Goal: Book appointment/travel/reservation

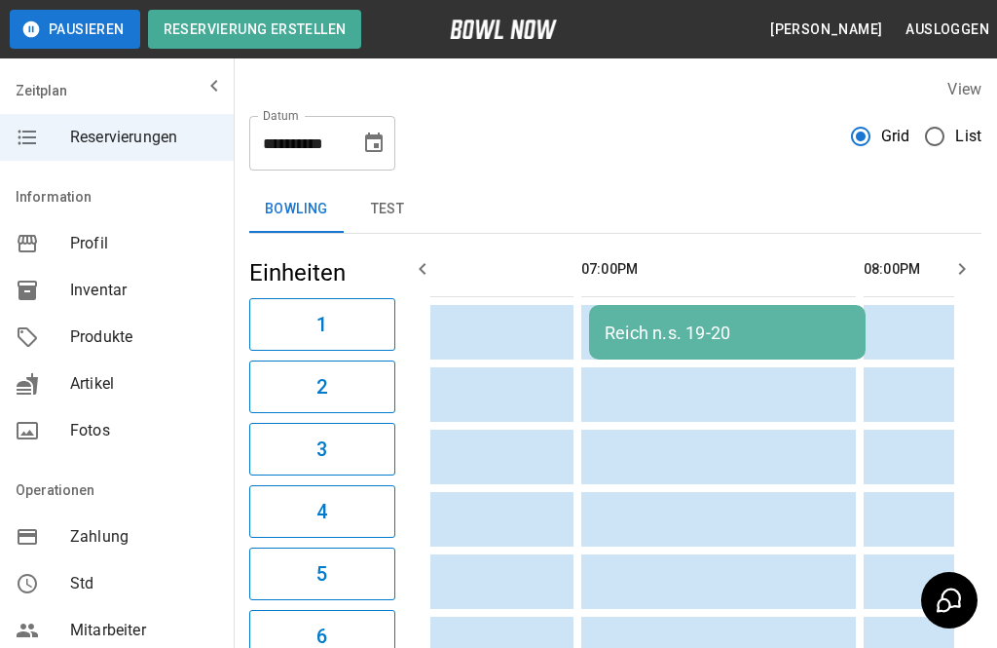
scroll to position [0, 987]
click at [372, 148] on icon "Choose date, selected date is 13. Nov. 2025" at bounding box center [373, 142] width 23 height 23
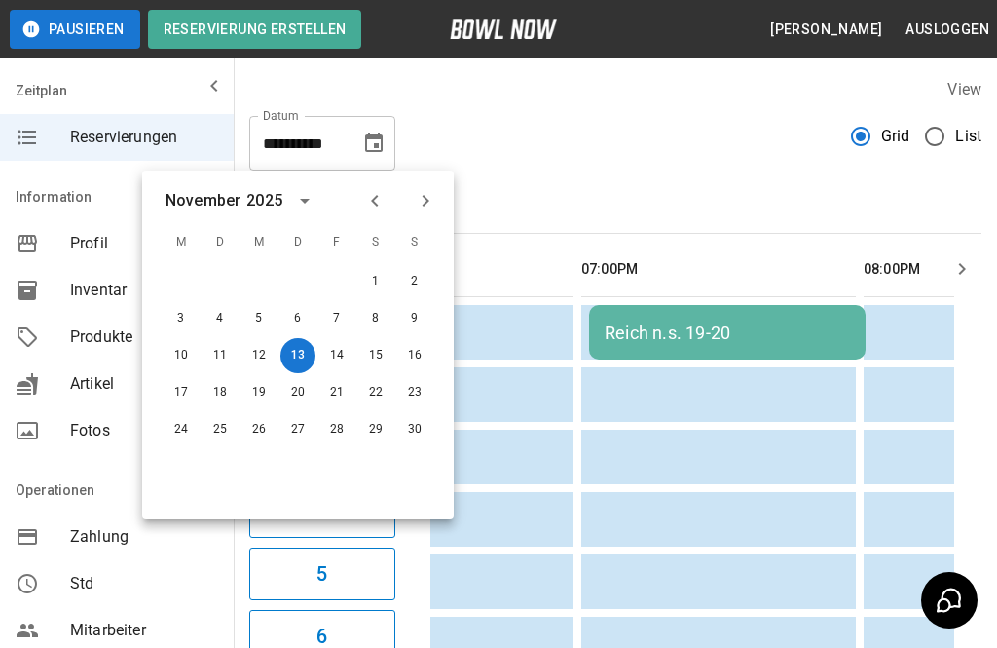
click at [390, 190] on div at bounding box center [400, 200] width 23 height 33
click at [385, 200] on icon "Previous month" at bounding box center [374, 200] width 23 height 23
click at [336, 358] on button "17" at bounding box center [336, 355] width 35 height 35
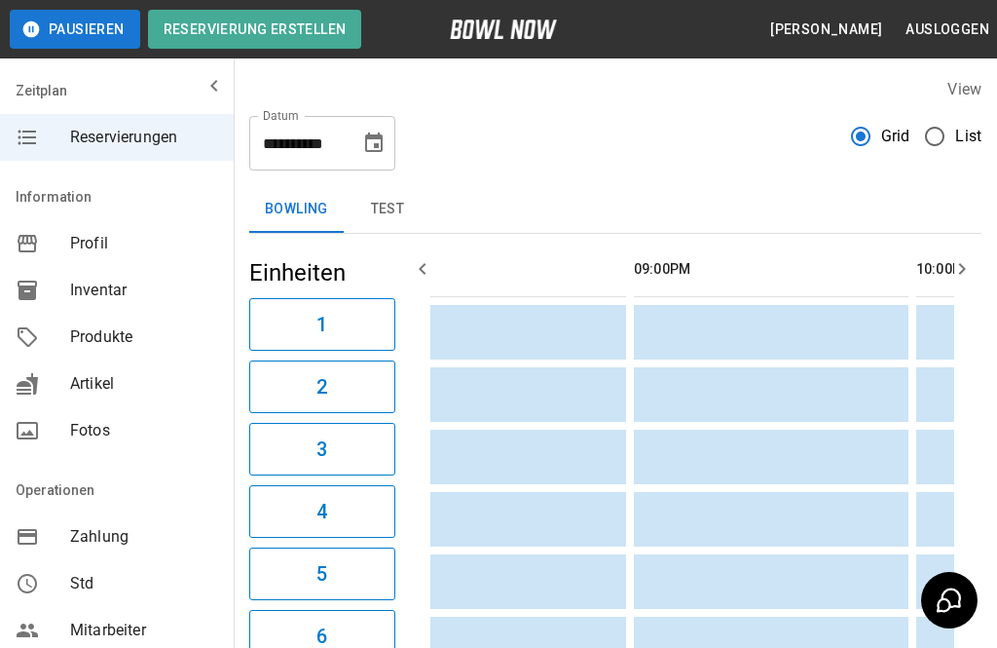
scroll to position [0, 1218]
click at [383, 153] on icon "Choose date, selected date is 17. Okt. 2025" at bounding box center [373, 142] width 23 height 23
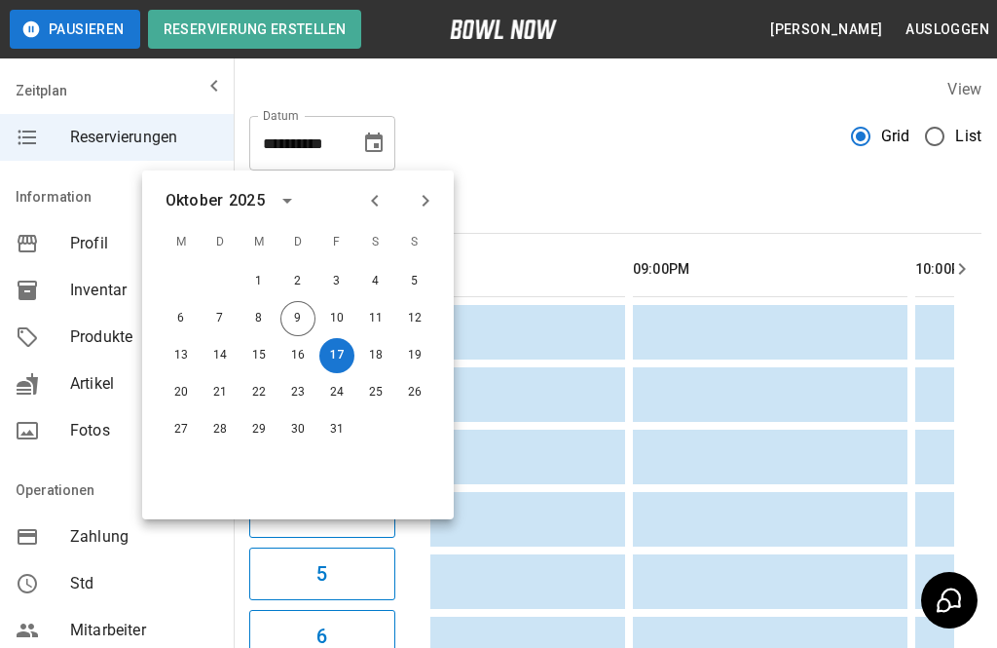
click at [373, 147] on icon "Choose date, selected date is 17. Okt. 2025" at bounding box center [373, 142] width 23 height 23
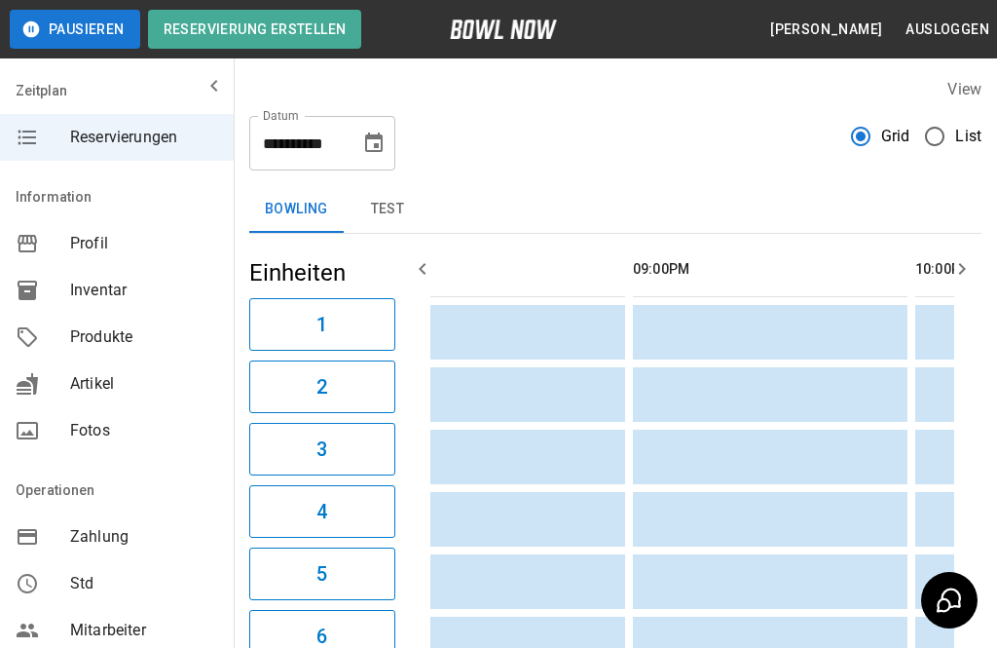
click at [376, 138] on icon "Choose date, selected date is 17. Okt. 2025" at bounding box center [374, 141] width 18 height 19
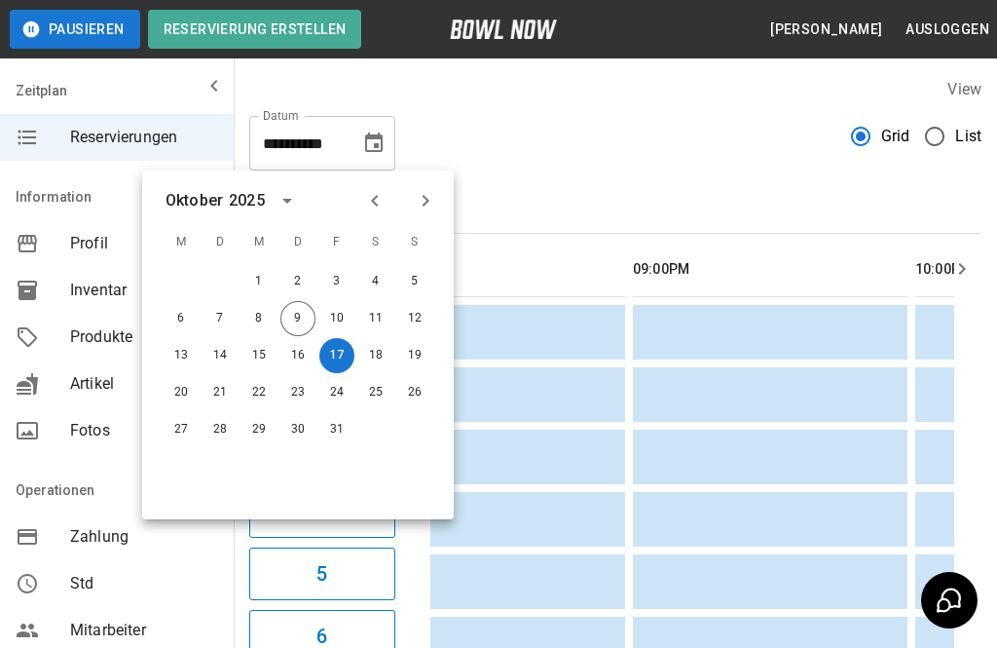
click at [378, 352] on button "18" at bounding box center [375, 355] width 35 height 35
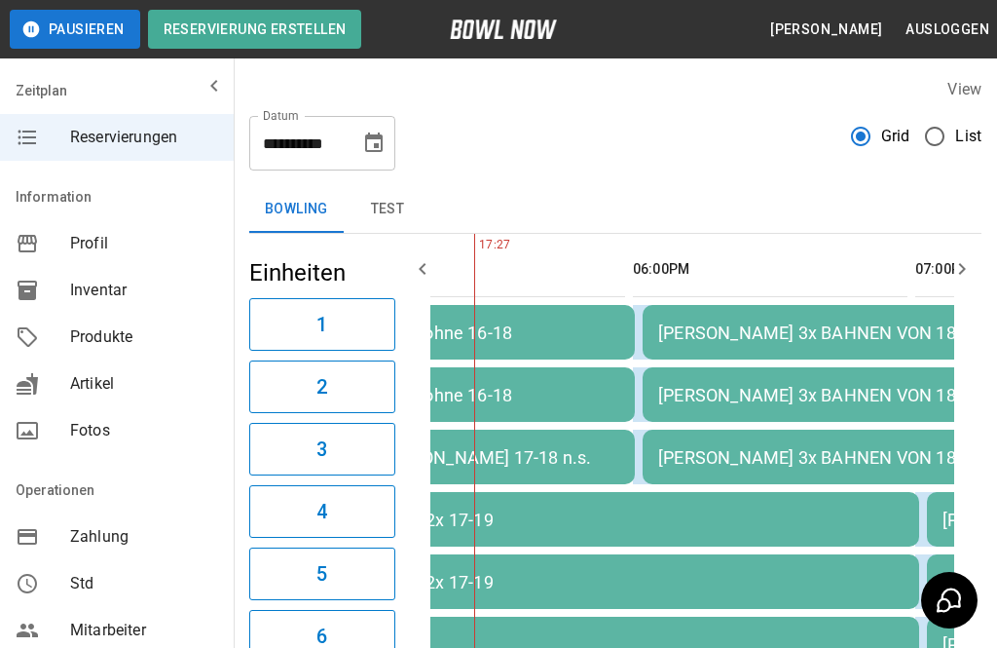
scroll to position [0, 1130]
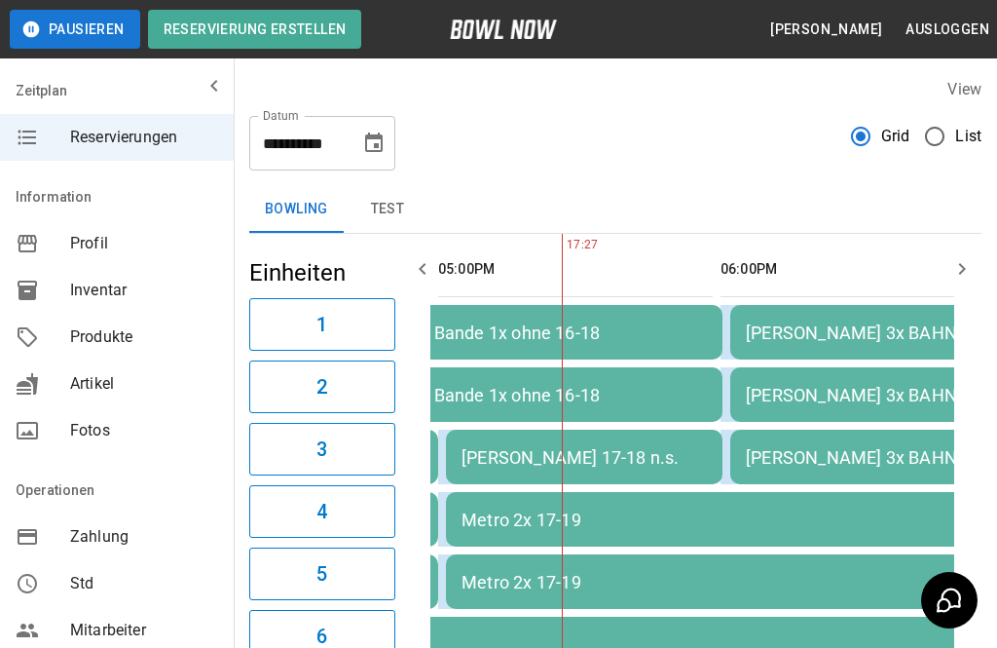
click at [372, 145] on icon "Choose date, selected date is 18. Okt. 2025" at bounding box center [373, 142] width 23 height 23
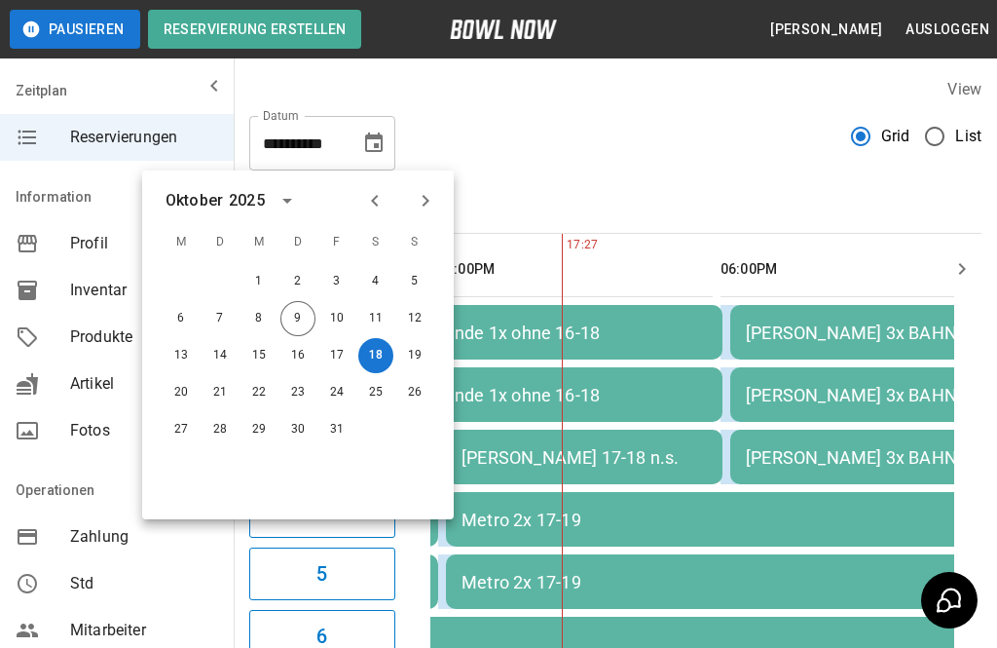
click at [336, 355] on button "17" at bounding box center [336, 355] width 35 height 35
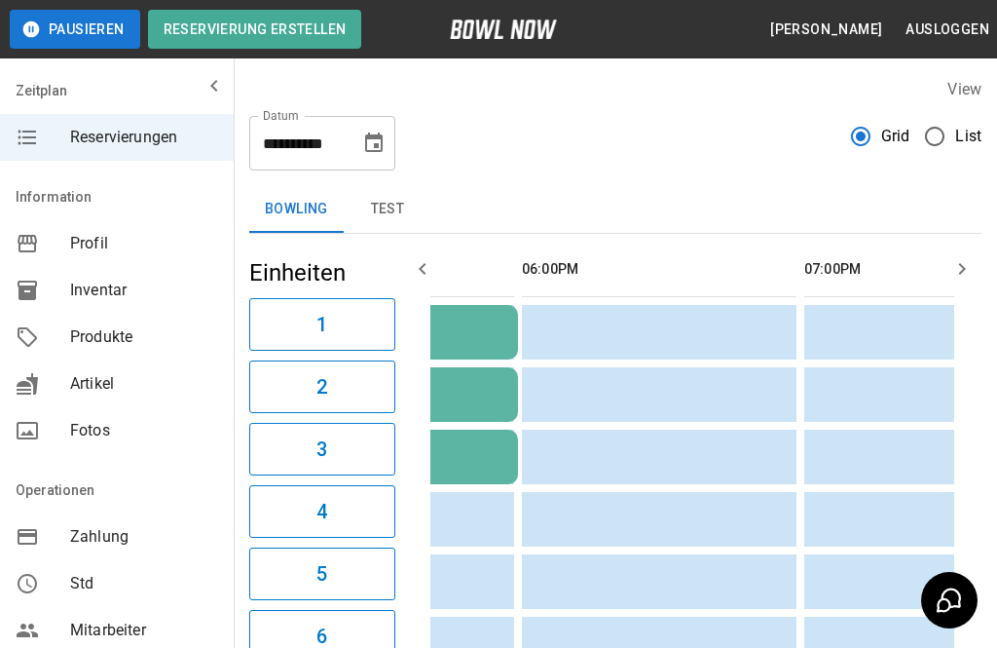
scroll to position [0, 433]
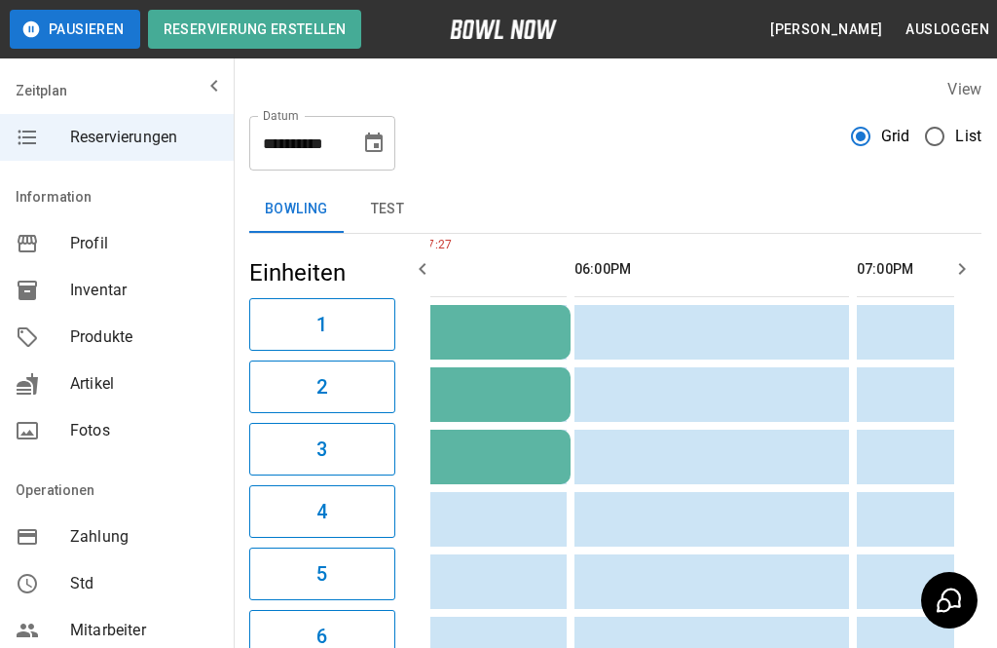
click at [381, 160] on button "Choose date, selected date is 17. Okt. 2025" at bounding box center [374, 143] width 39 height 39
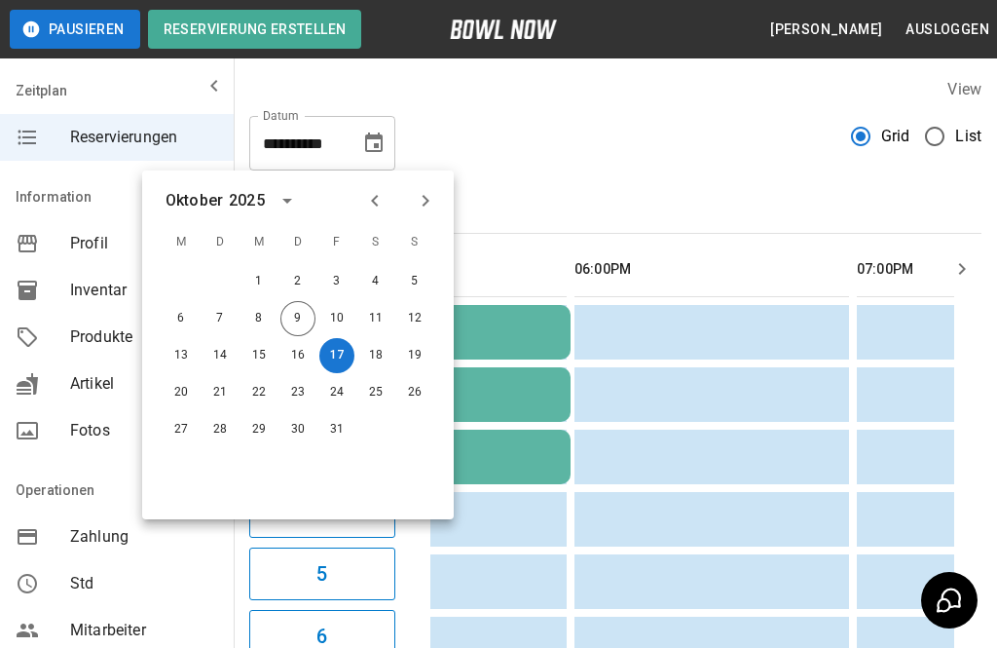
click at [379, 204] on icon "Previous month" at bounding box center [374, 200] width 23 height 23
click at [215, 397] on button "23" at bounding box center [220, 392] width 35 height 35
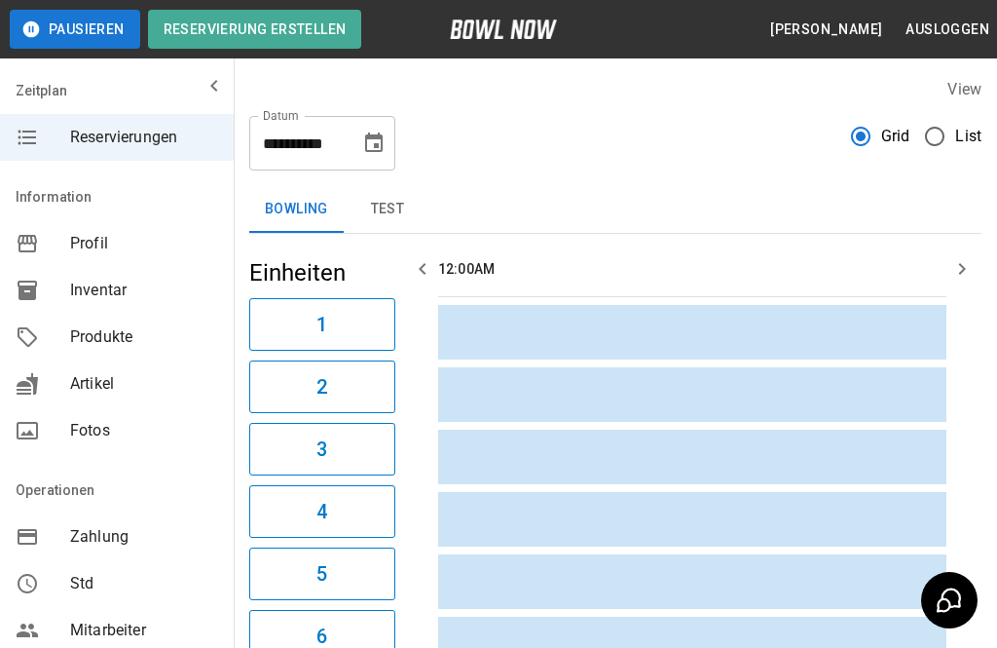
scroll to position [0, 0]
click at [367, 144] on icon "Choose date, selected date is 23. Sep. 2025" at bounding box center [374, 141] width 18 height 19
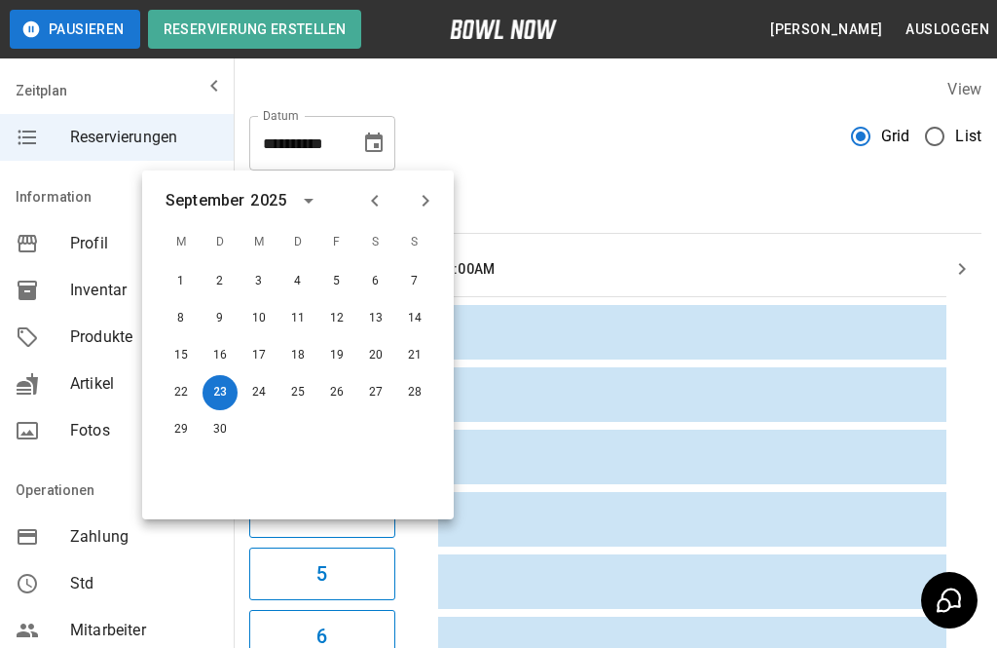
click at [439, 202] on button "Next month" at bounding box center [425, 200] width 33 height 33
click at [335, 316] on button "10" at bounding box center [336, 318] width 35 height 35
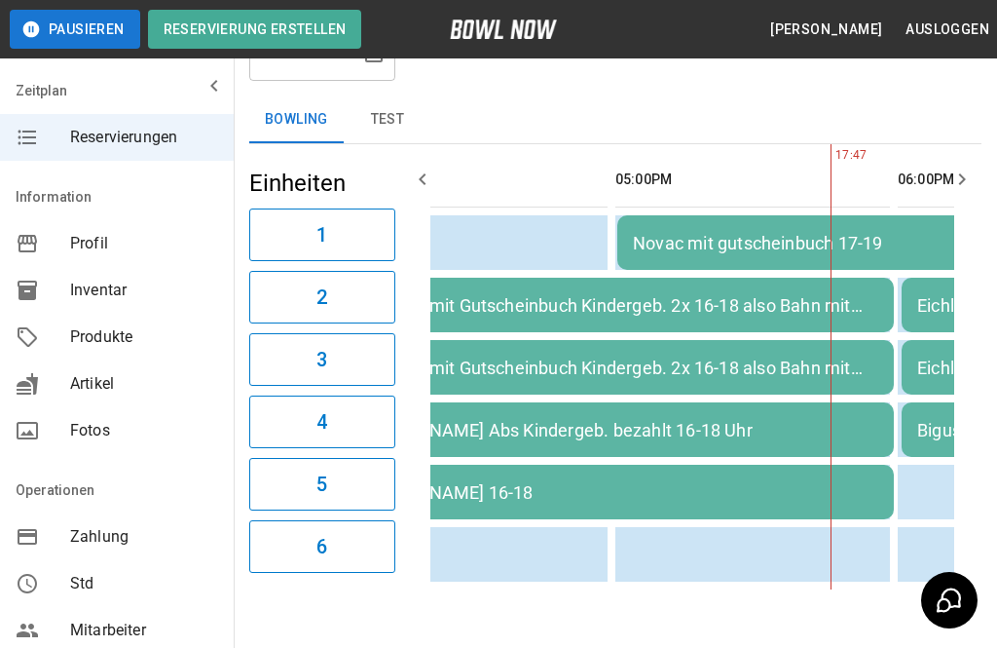
scroll to position [0, 172]
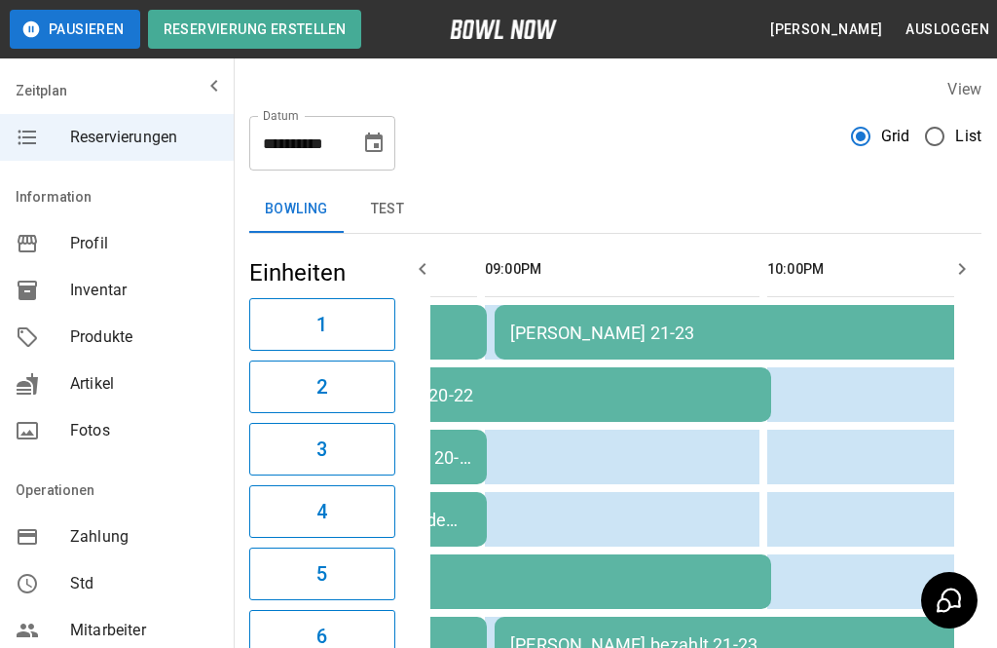
click at [378, 140] on icon "Choose date, selected date is 10. Okt. 2025" at bounding box center [373, 142] width 23 height 23
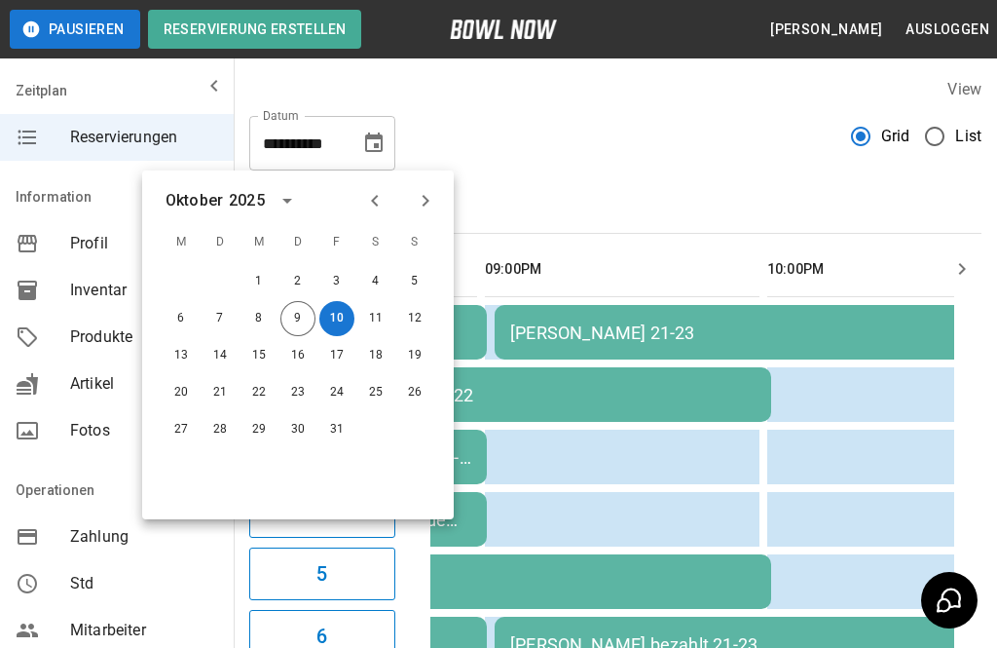
click at [373, 319] on button "11" at bounding box center [375, 318] width 35 height 35
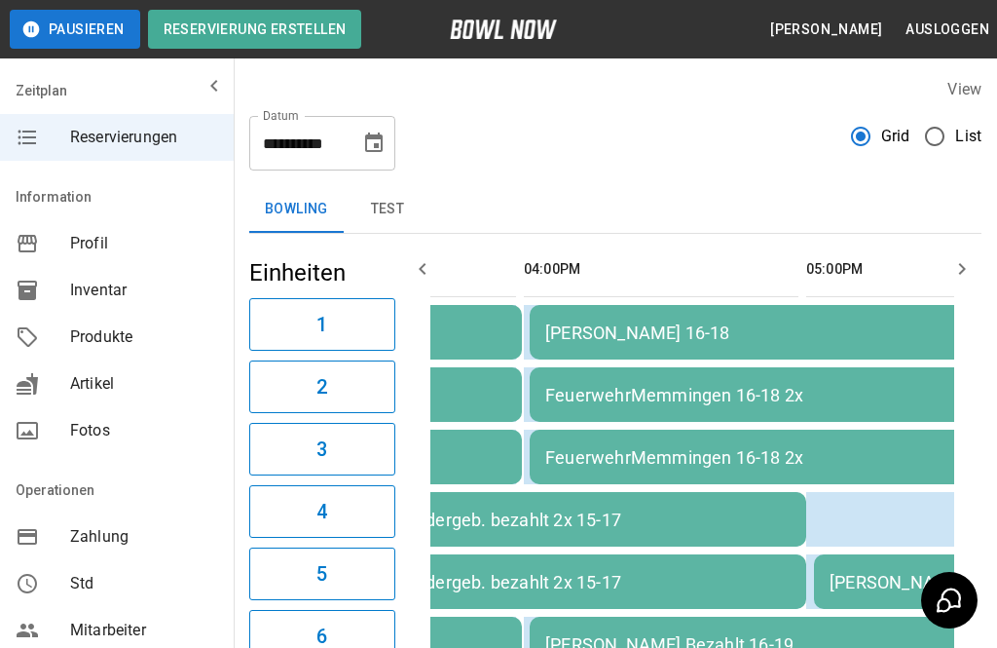
click at [375, 144] on icon "Choose date, selected date is 11. Okt. 2025" at bounding box center [374, 141] width 18 height 19
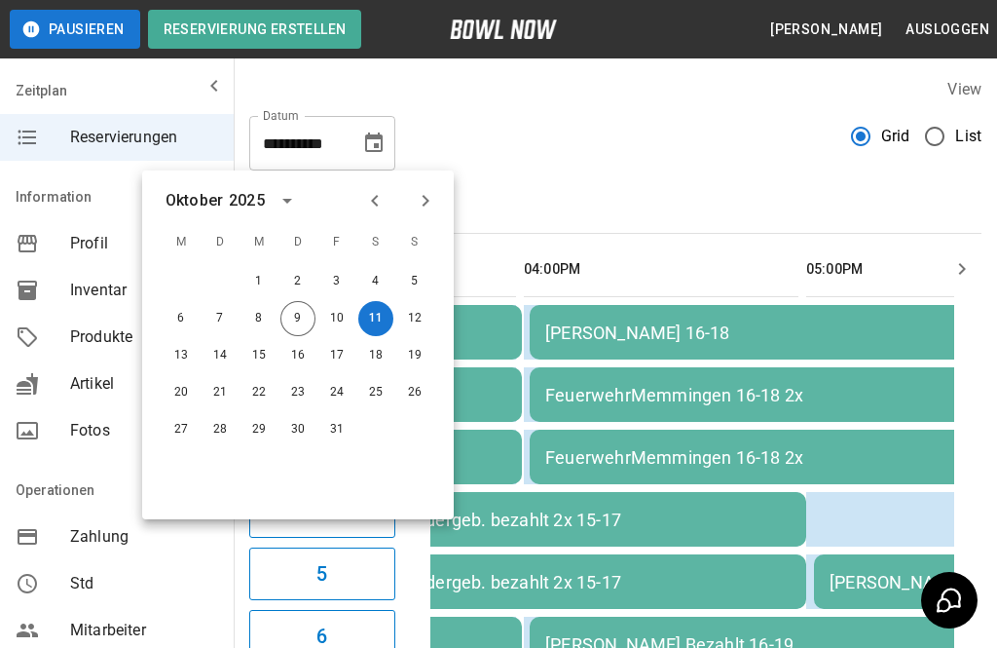
click at [304, 305] on button "9" at bounding box center [298, 318] width 35 height 35
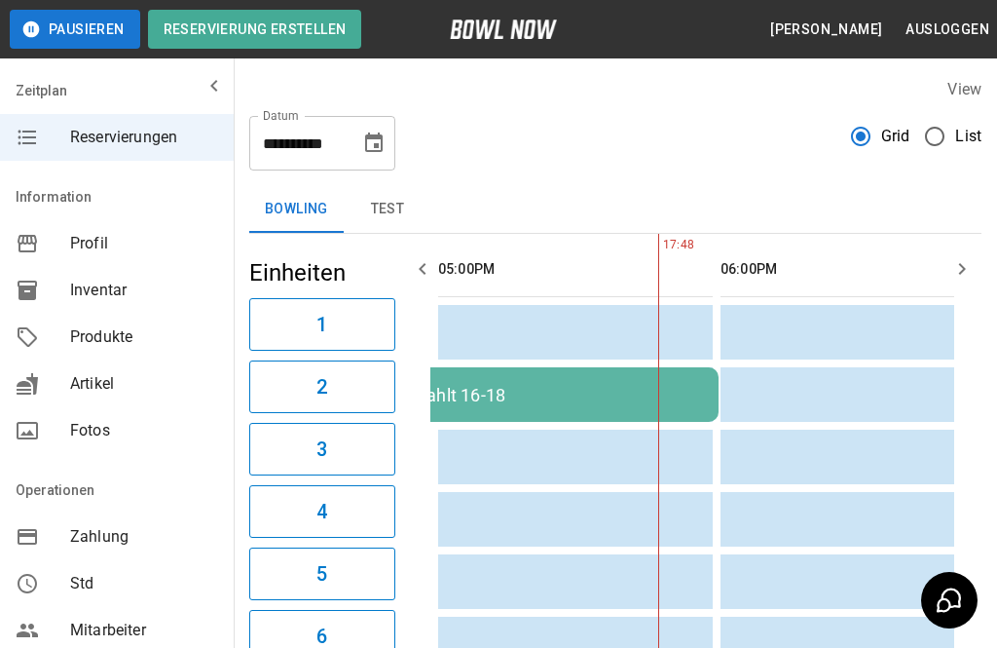
click at [666, 145] on div "**********" at bounding box center [615, 135] width 732 height 70
click at [380, 147] on icon "Choose date, selected date is 9. Okt. 2025" at bounding box center [373, 142] width 23 height 23
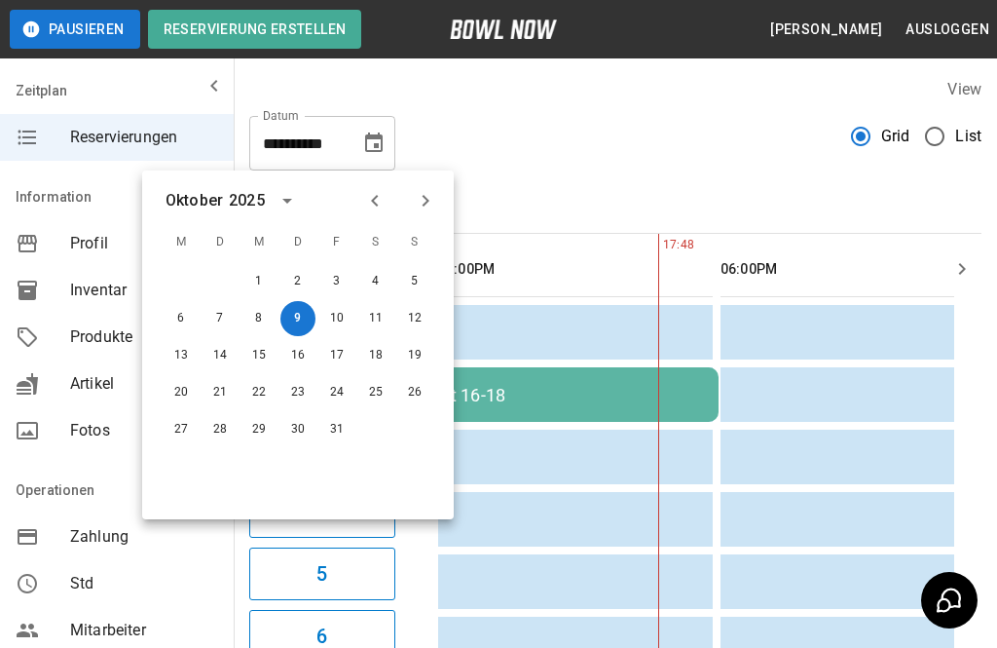
click at [389, 203] on button "Previous month" at bounding box center [374, 200] width 33 height 33
click at [430, 203] on icon "Next month" at bounding box center [425, 200] width 23 height 23
click at [343, 315] on button "10" at bounding box center [336, 318] width 35 height 35
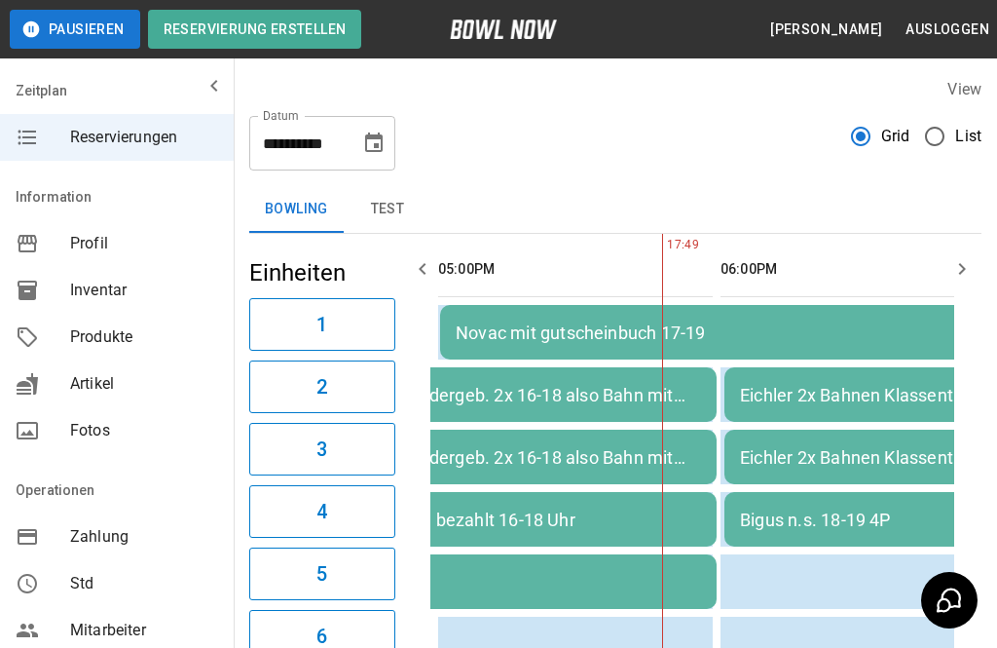
click at [381, 152] on icon "Choose date, selected date is 10. Okt. 2025" at bounding box center [374, 141] width 18 height 19
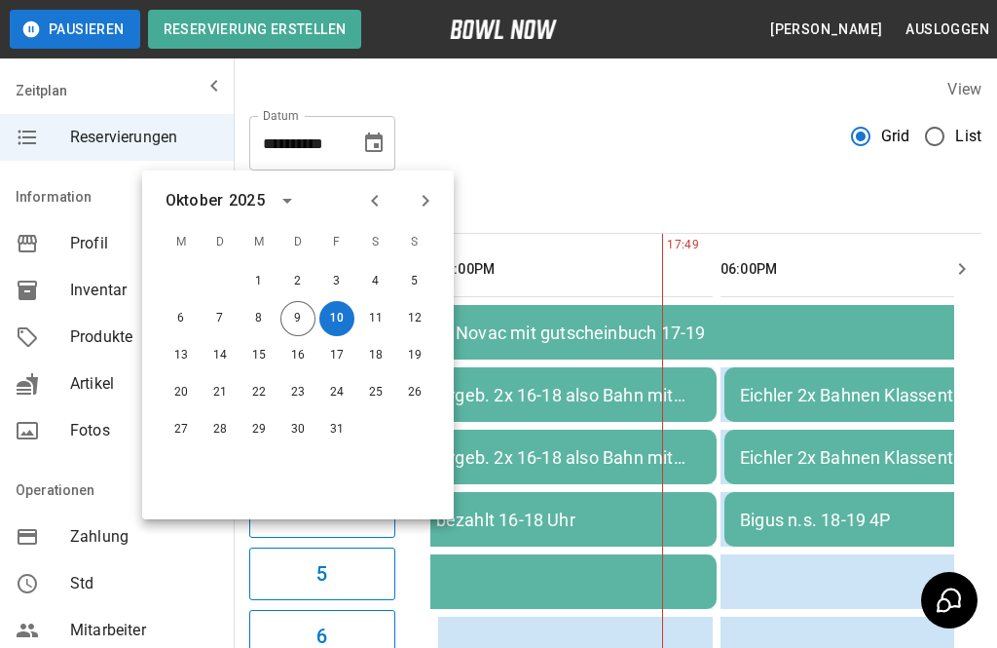
click at [340, 349] on button "17" at bounding box center [336, 355] width 35 height 35
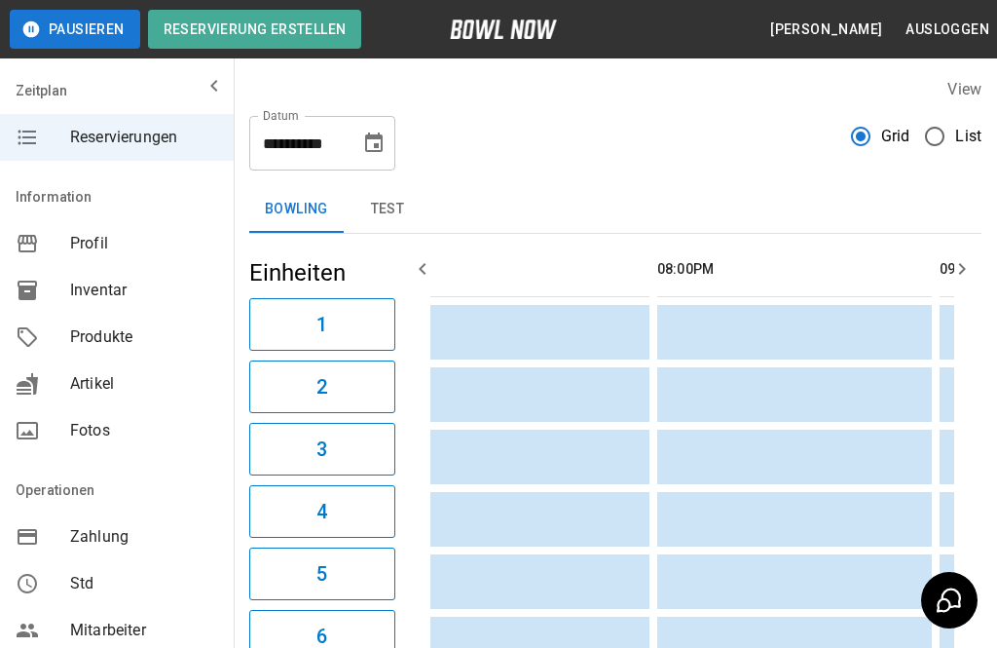
click at [371, 152] on icon "Choose date, selected date is 17. Okt. 2025" at bounding box center [374, 141] width 18 height 19
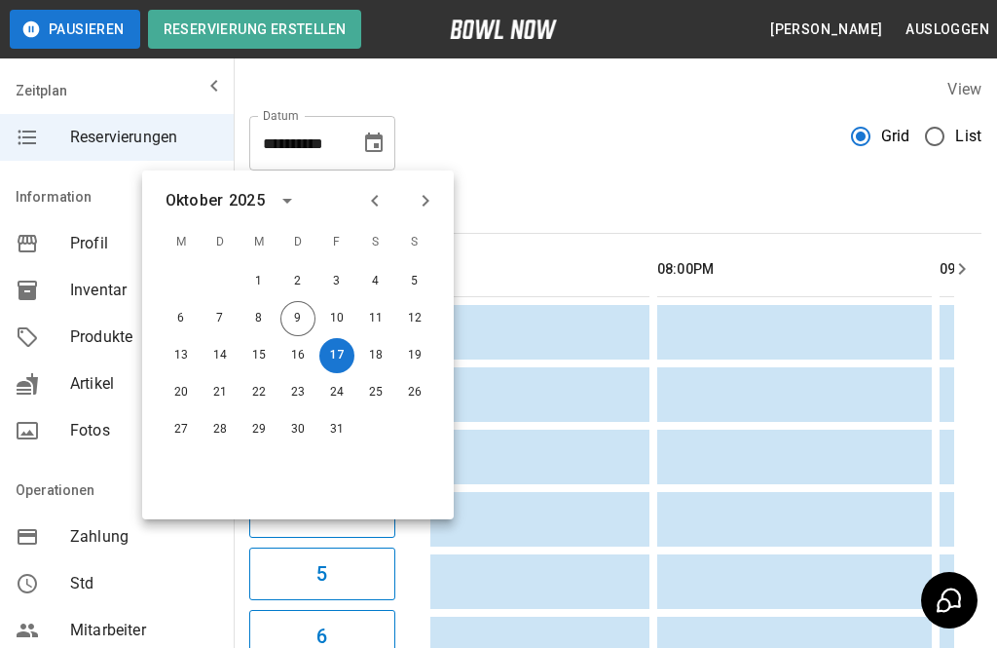
click at [430, 321] on button "12" at bounding box center [414, 318] width 35 height 35
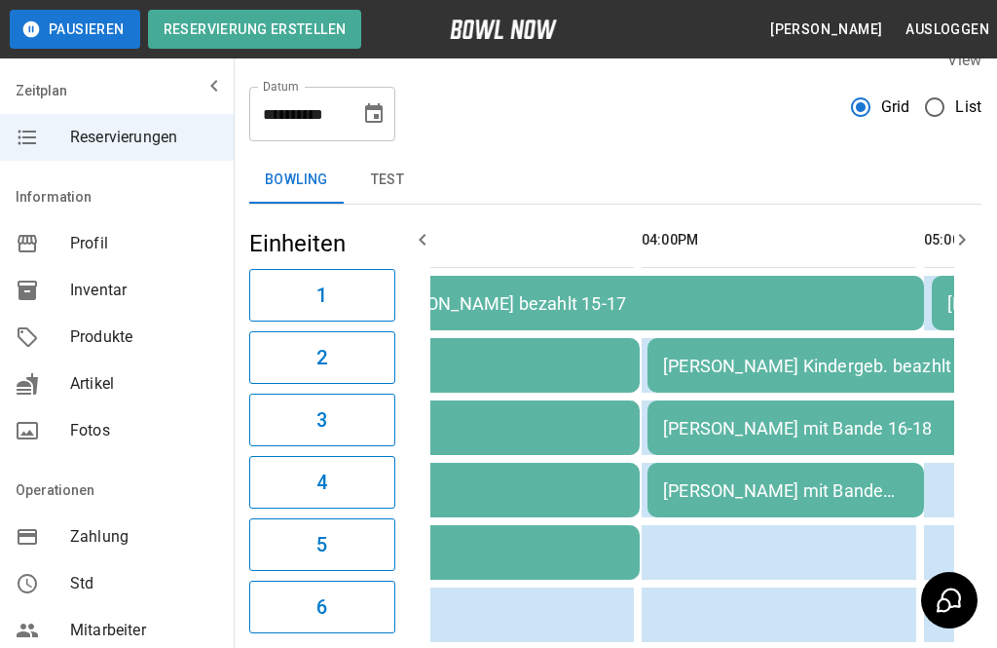
scroll to position [0, 859]
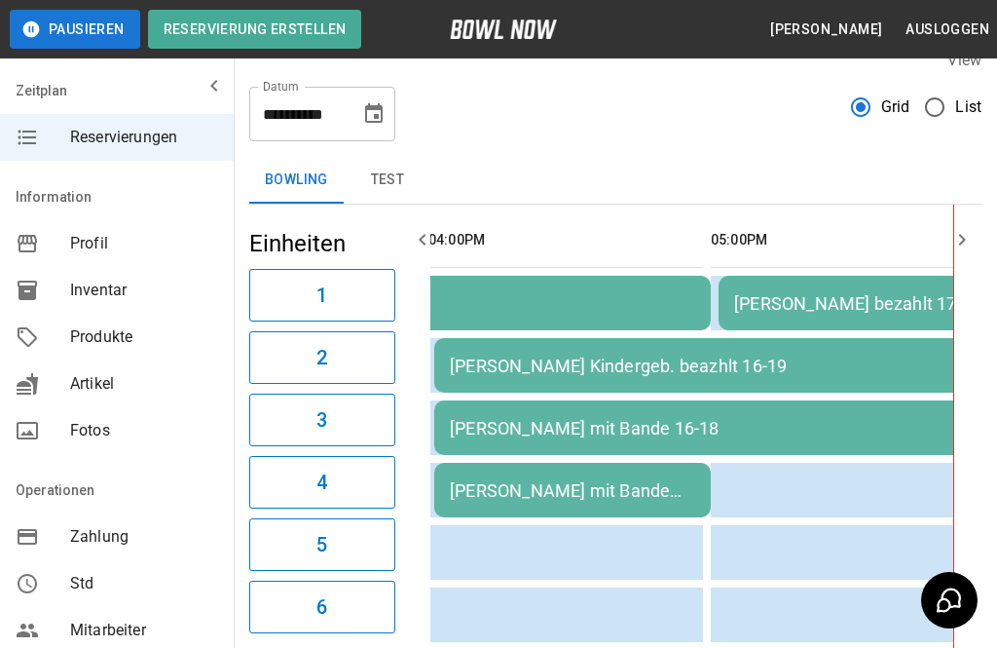
click at [394, 101] on div "**********" at bounding box center [322, 114] width 146 height 55
click at [372, 107] on icon "Choose date, selected date is 12. Okt. 2025" at bounding box center [374, 112] width 18 height 19
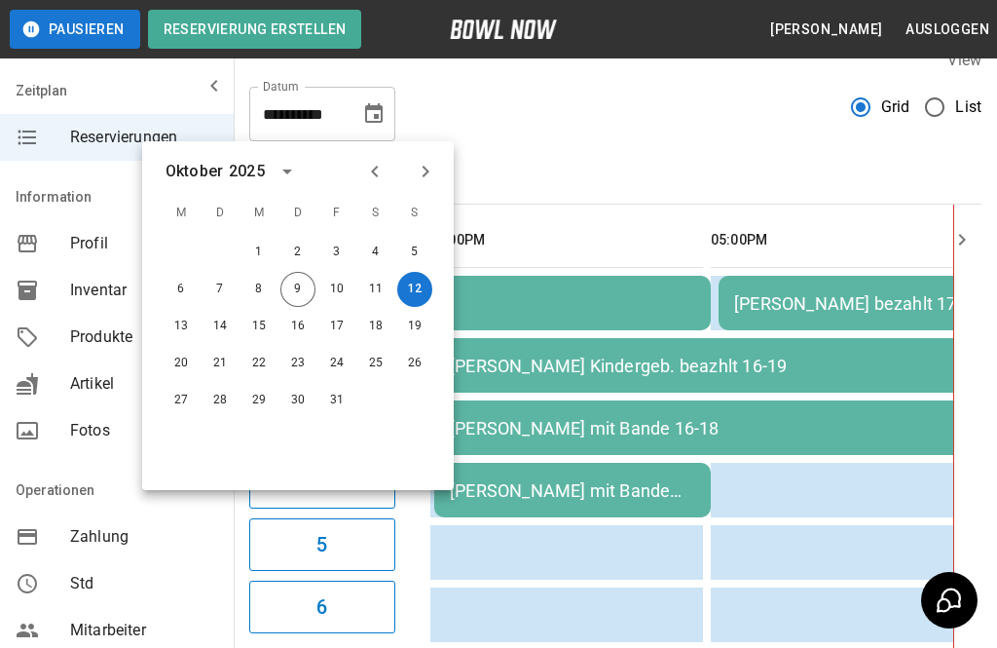
click at [384, 125] on icon "Choose date, selected date is 12. Okt. 2025" at bounding box center [373, 113] width 23 height 23
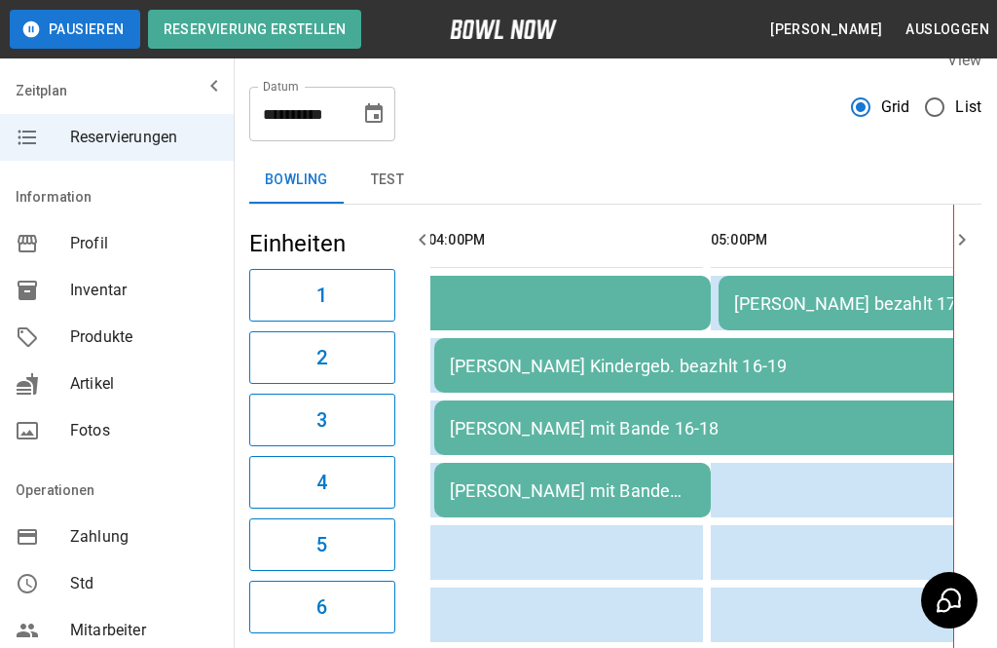
click at [380, 112] on icon "Choose date, selected date is 12. Okt. 2025" at bounding box center [373, 113] width 23 height 23
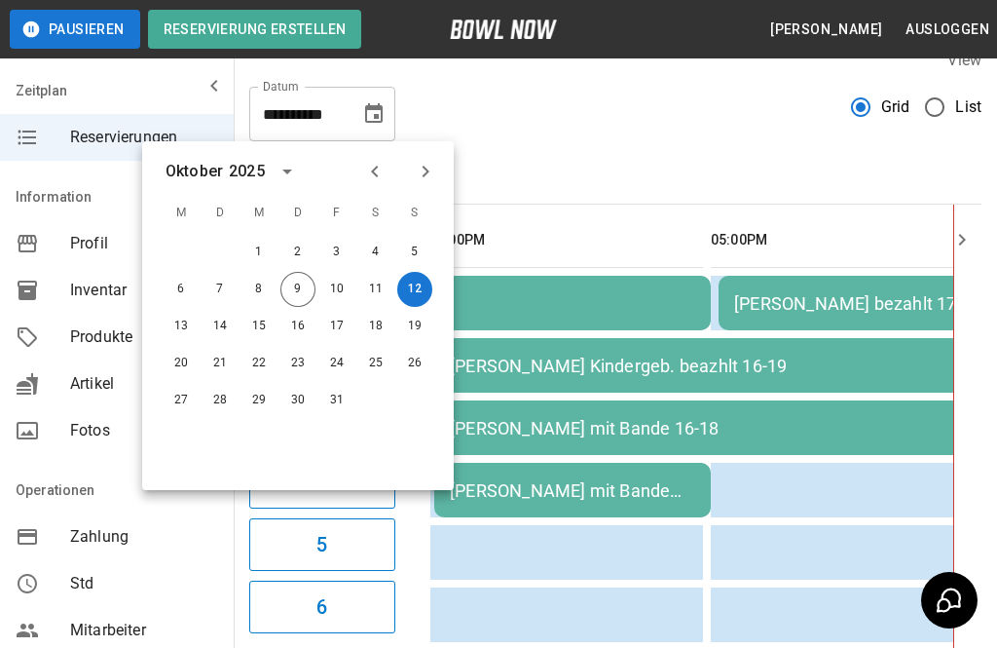
click at [378, 331] on button "18" at bounding box center [375, 326] width 35 height 35
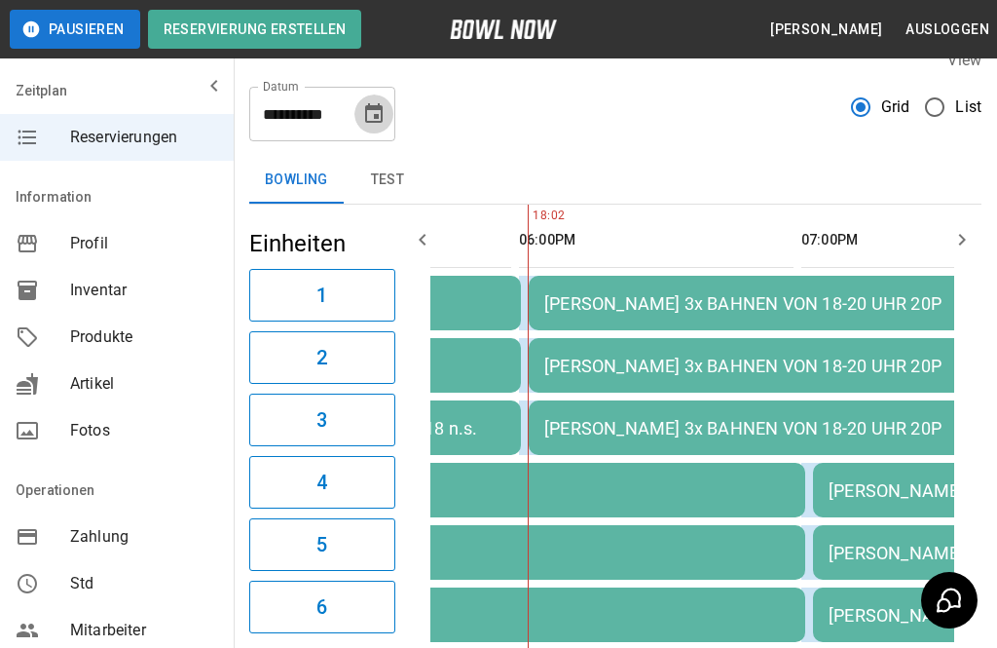
scroll to position [53, 0]
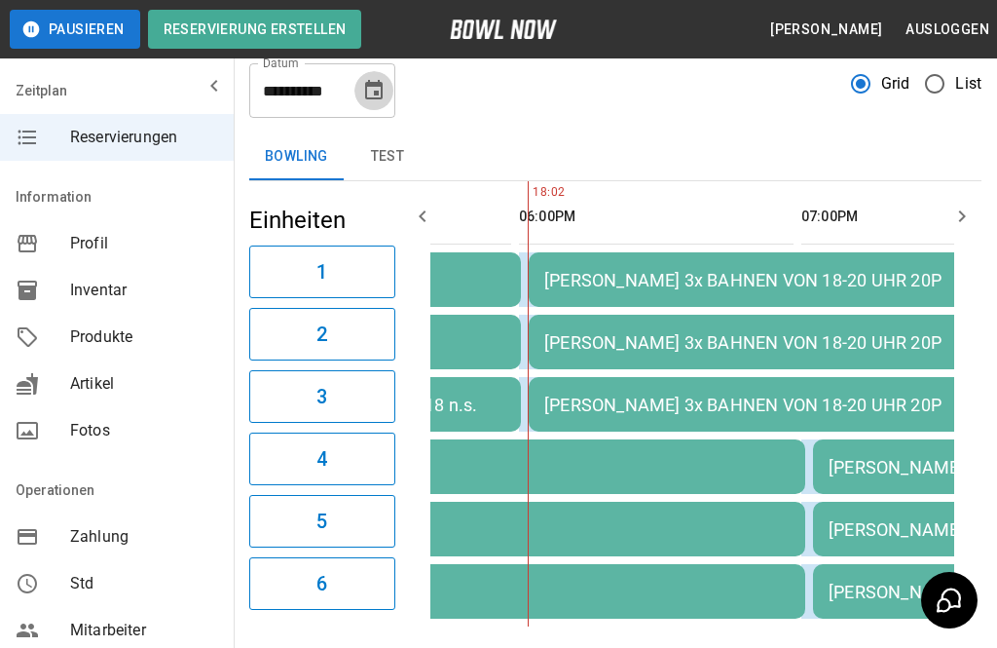
click at [380, 97] on icon "Choose date, selected date is 18. Okt. 2025" at bounding box center [374, 89] width 18 height 19
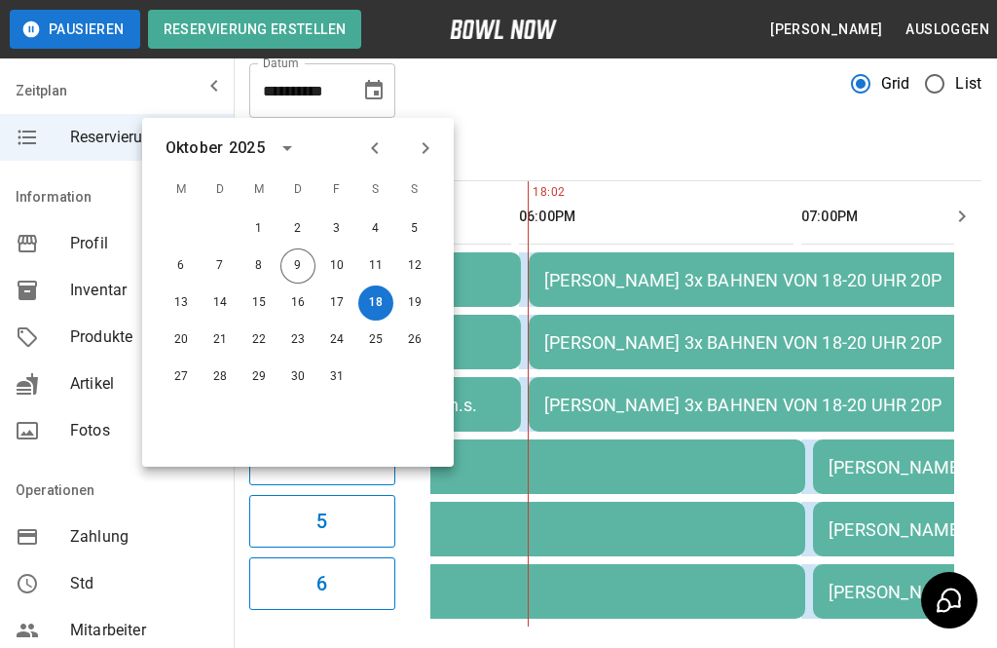
click at [341, 277] on button "10" at bounding box center [336, 265] width 35 height 35
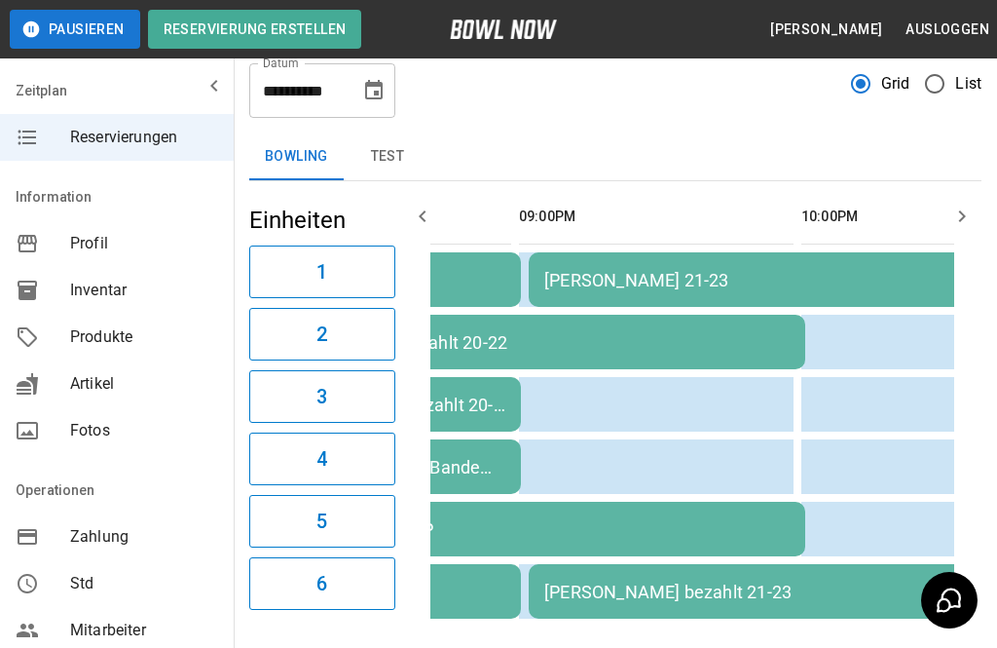
type input "**********"
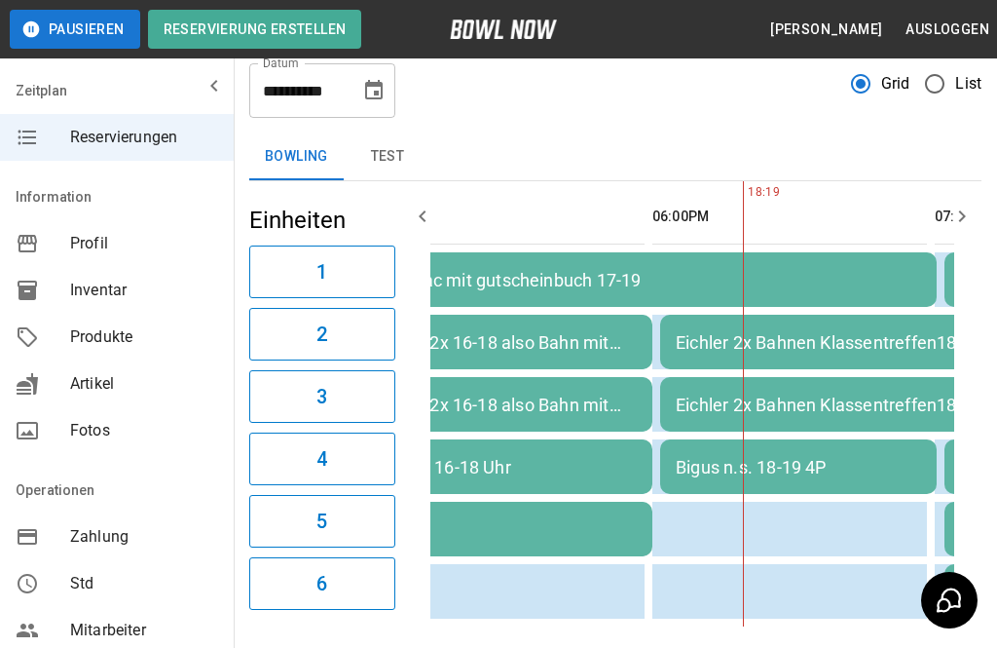
scroll to position [0, 326]
